Goal: Task Accomplishment & Management: Complete application form

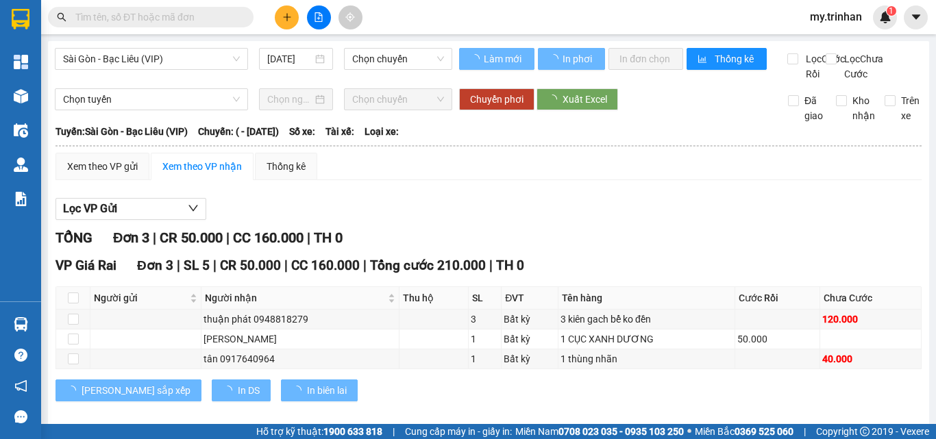
type input "[DATE]"
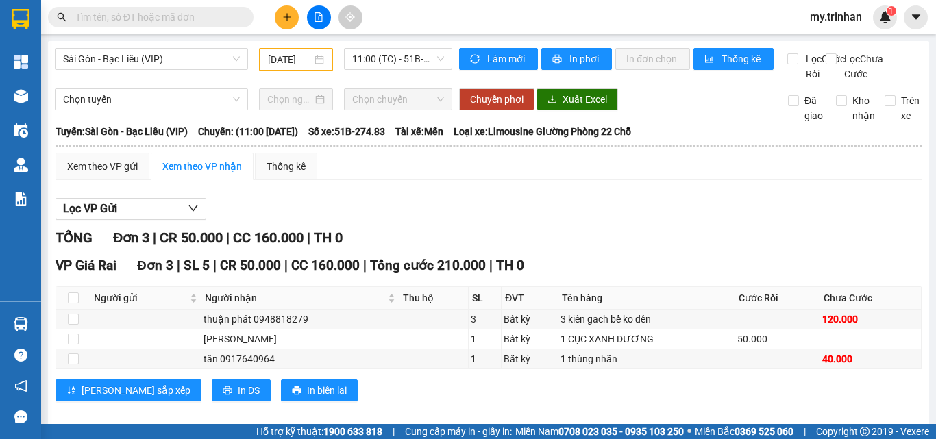
click at [292, 18] on button at bounding box center [287, 17] width 24 height 24
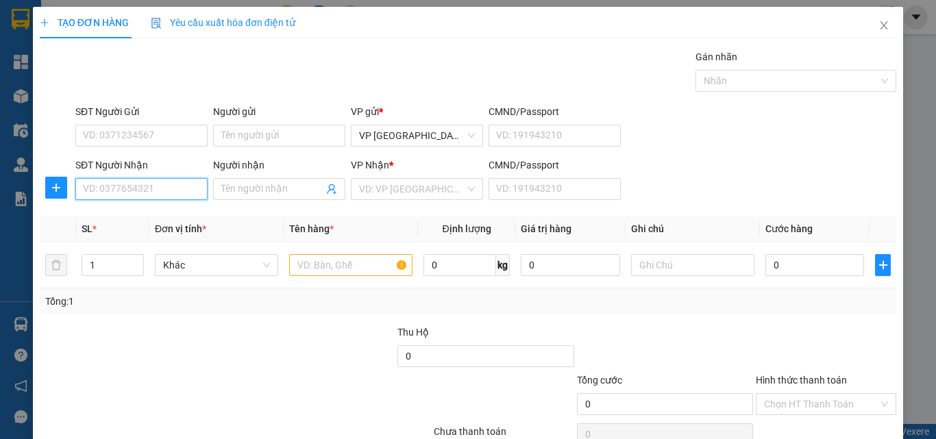
click at [133, 190] on input "SĐT Người Nhận" at bounding box center [141, 189] width 132 height 22
click at [133, 191] on input "SĐT Người Nhận" at bounding box center [141, 189] width 132 height 22
click at [142, 187] on input "SĐT Người Nhận" at bounding box center [141, 189] width 132 height 22
type input "0919727434"
click at [156, 213] on div "0919727434 - đoàn" at bounding box center [140, 216] width 114 height 15
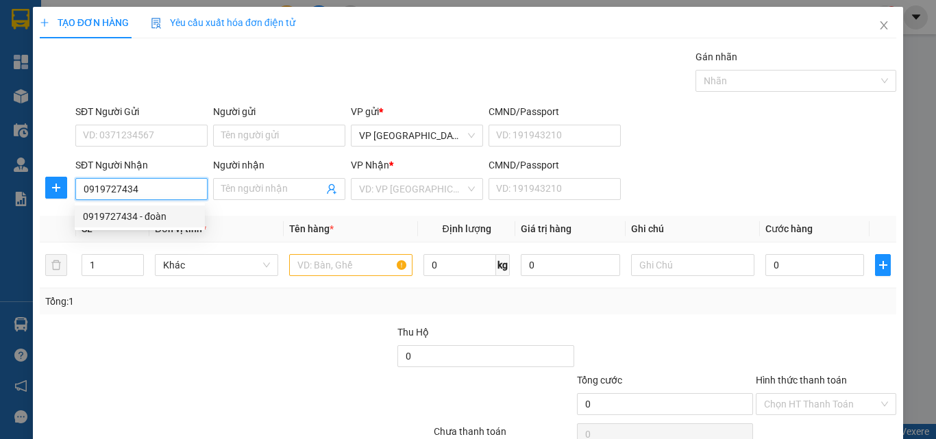
type input "đoàn"
type input "40.000"
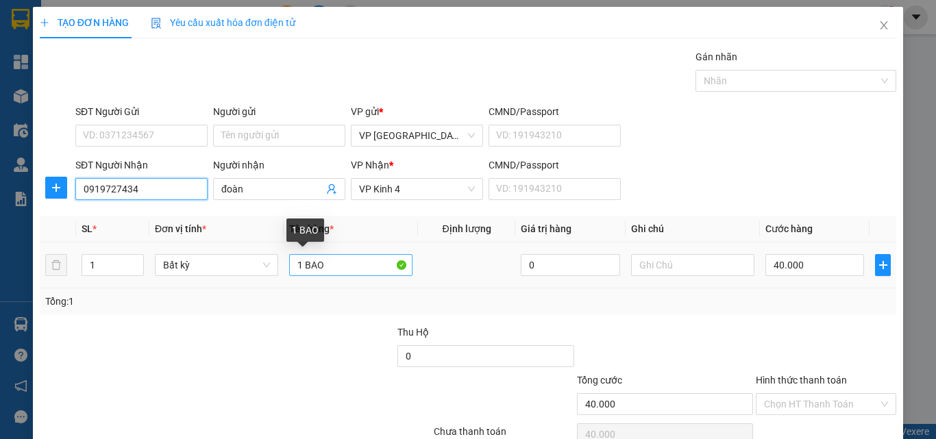
type input "0919727434"
click at [371, 267] on input "1 BAO" at bounding box center [350, 265] width 123 height 22
type input "1 cục"
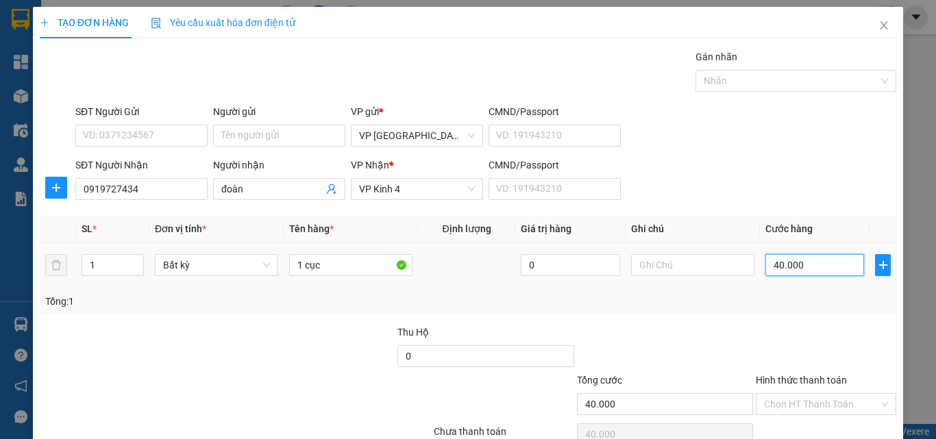
click at [801, 275] on input "40.000" at bounding box center [814, 265] width 99 height 22
type input "3"
type input "30"
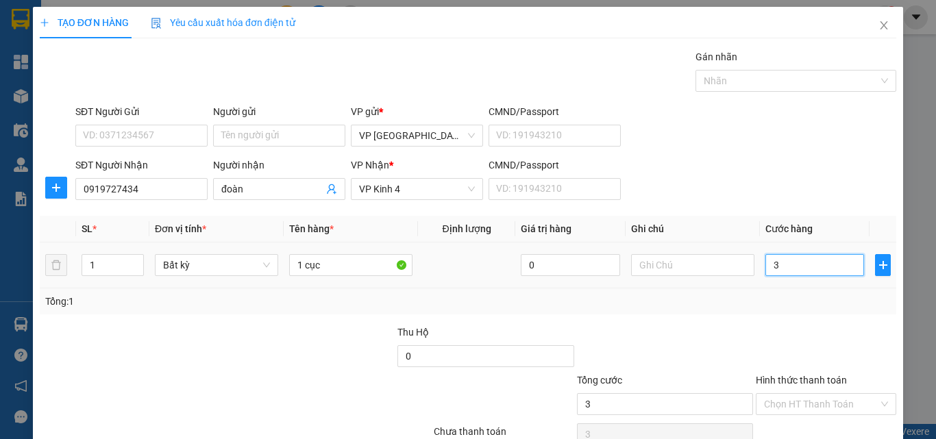
type input "30"
type input "30.000"
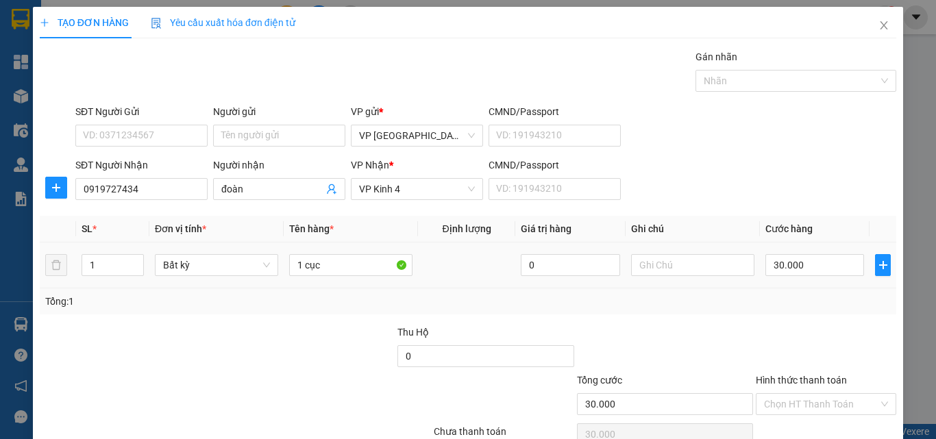
click at [784, 284] on td "30.000" at bounding box center [815, 265] width 110 height 46
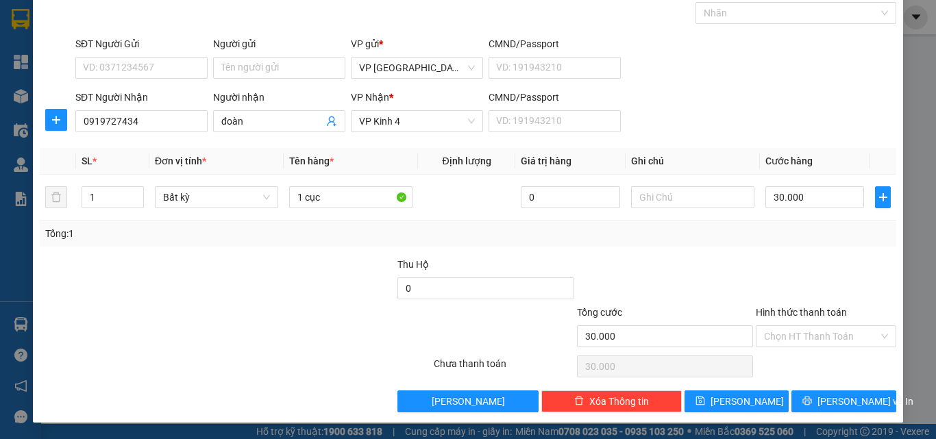
click at [803, 318] on label "Hình thức thanh toán" at bounding box center [800, 312] width 91 height 11
click at [803, 326] on input "Hình thức thanh toán" at bounding box center [821, 336] width 114 height 21
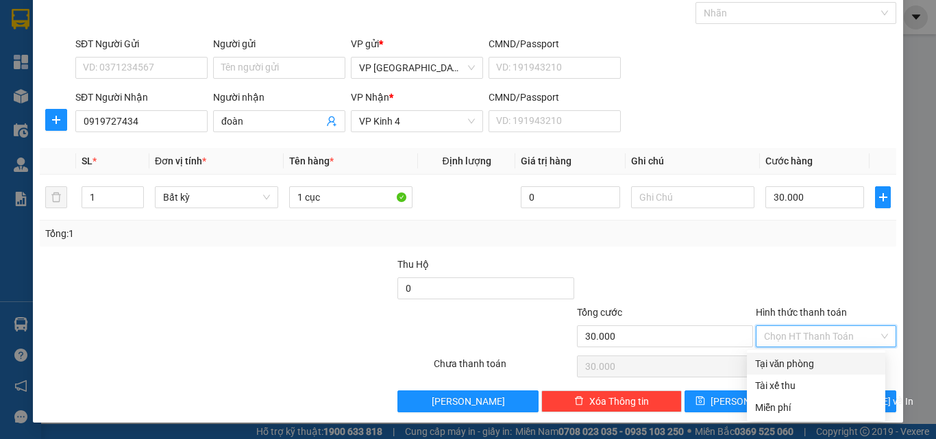
click at [801, 334] on input "Hình thức thanh toán" at bounding box center [821, 336] width 114 height 21
click at [795, 362] on div "Tại văn phòng" at bounding box center [816, 363] width 122 height 15
type input "0"
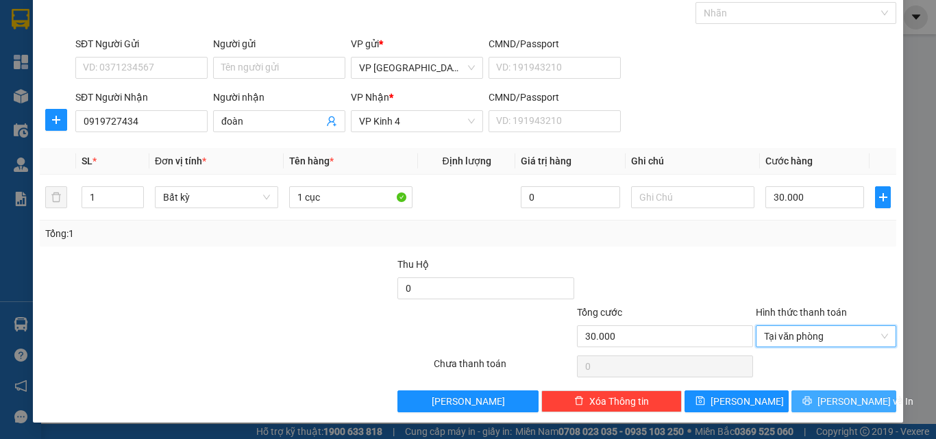
click at [816, 397] on button "[PERSON_NAME] và In" at bounding box center [843, 401] width 105 height 22
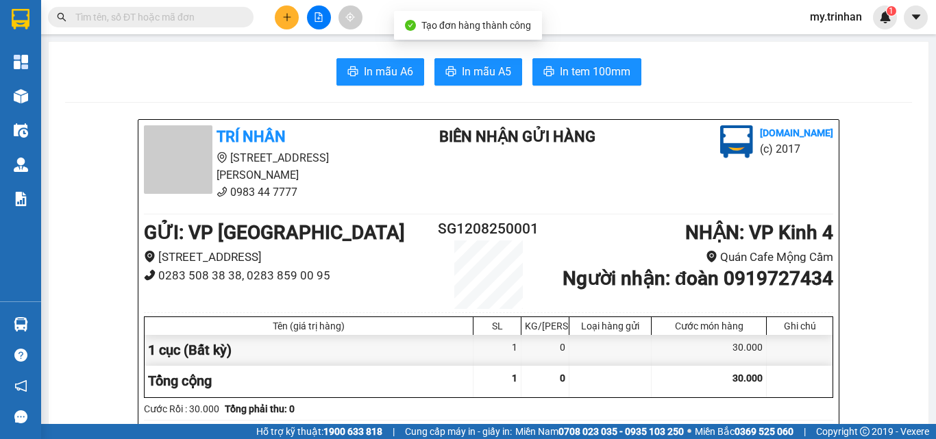
click at [473, 77] on span "In mẫu A5" at bounding box center [486, 71] width 49 height 17
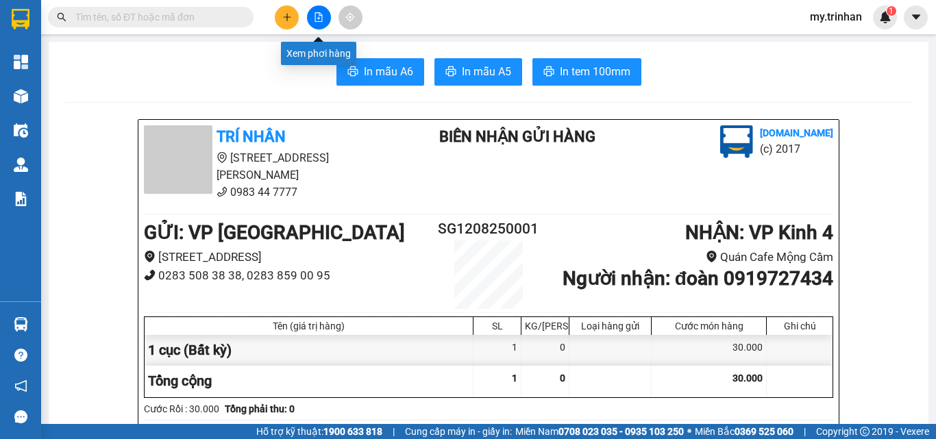
click at [316, 15] on icon "file-add" at bounding box center [319, 17] width 10 height 10
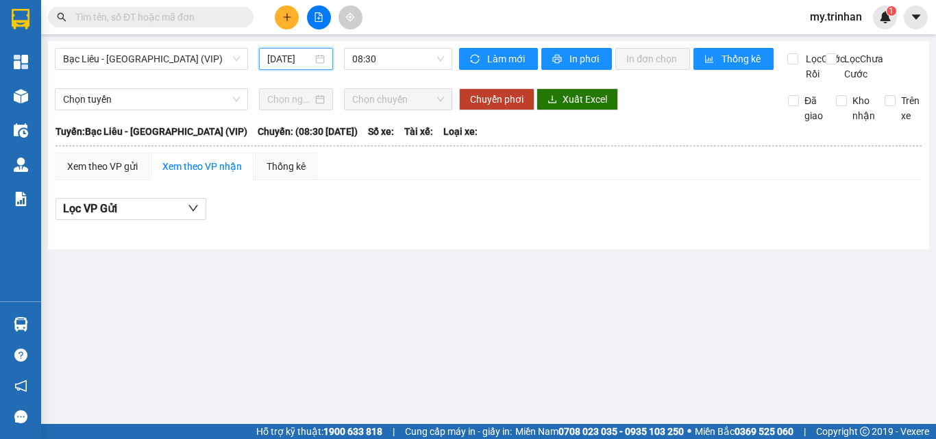
click at [284, 61] on input "[DATE]" at bounding box center [289, 58] width 45 height 15
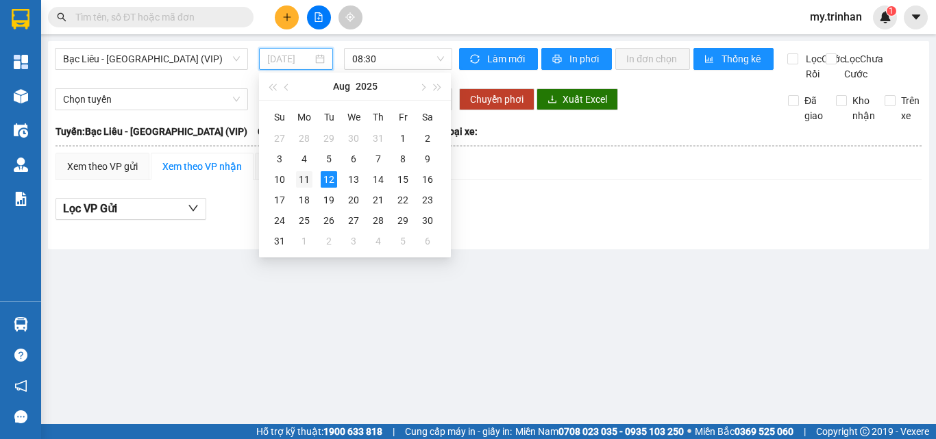
click at [305, 179] on div "11" at bounding box center [304, 179] width 16 height 16
type input "[DATE]"
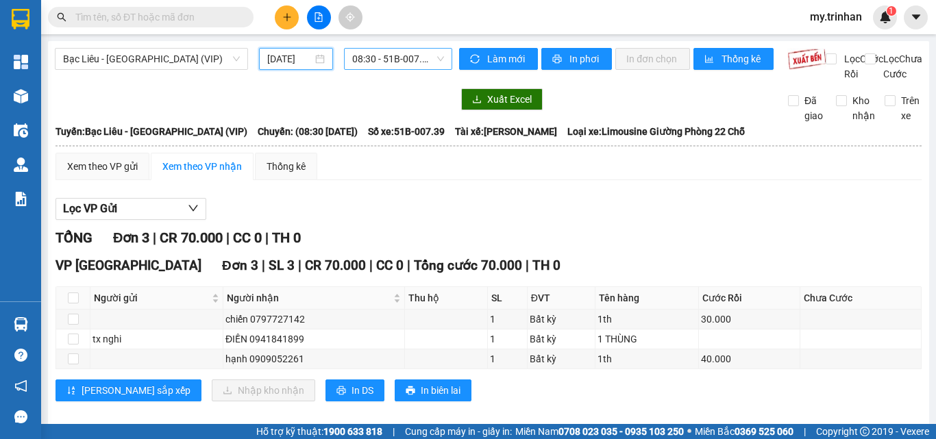
click at [390, 66] on span "08:30 - 51B-007.39" at bounding box center [398, 59] width 92 height 21
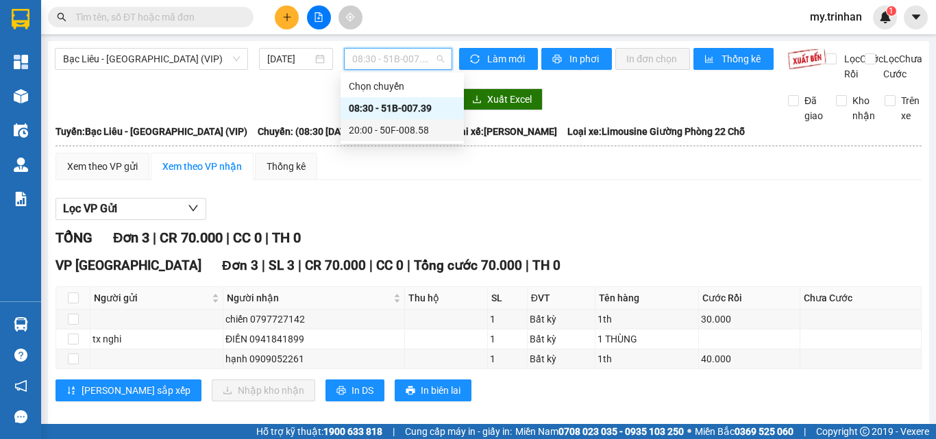
click at [394, 125] on div "20:00 - 50F-008.58" at bounding box center [402, 130] width 107 height 15
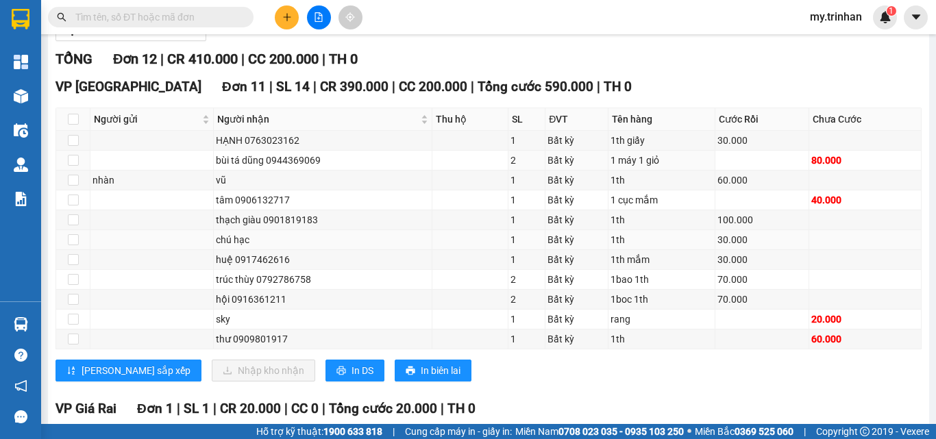
scroll to position [245, 0]
